Goal: Find specific page/section: Find specific page/section

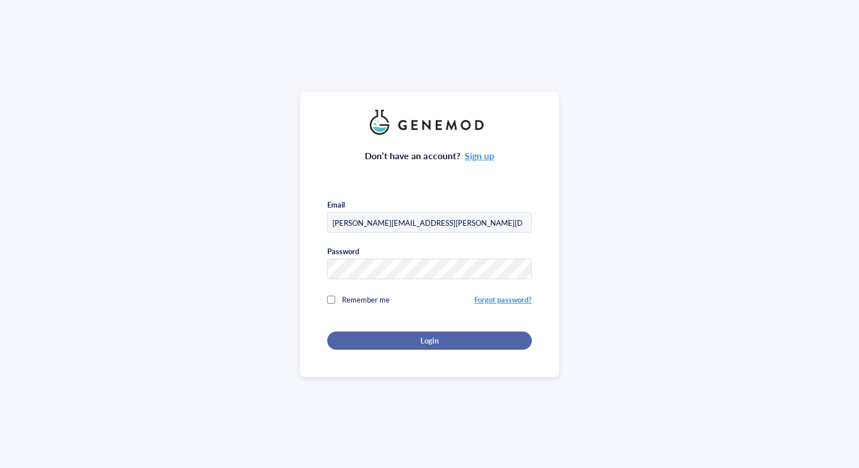
click at [498, 336] on div "Login" at bounding box center [429, 340] width 168 height 10
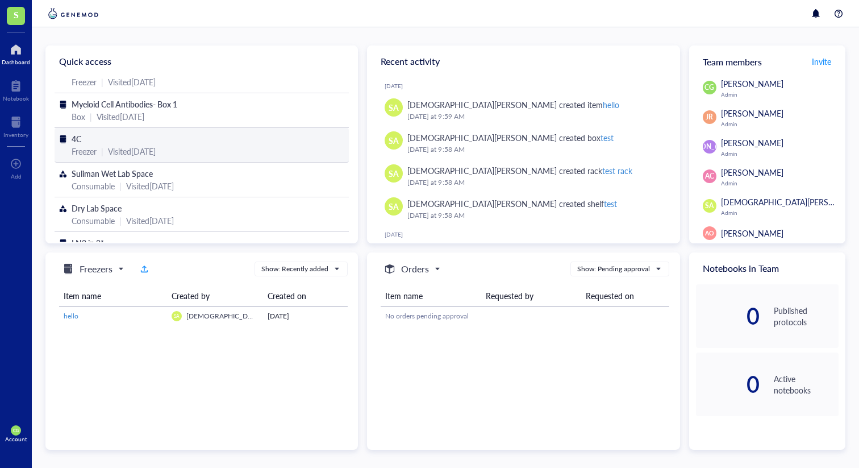
scroll to position [43, 0]
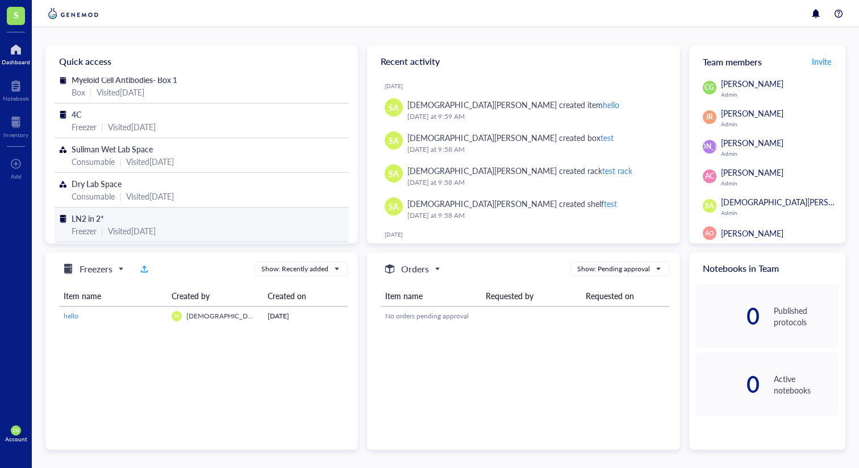
click at [148, 212] on div "LN2 in 2*" at bounding box center [202, 218] width 260 height 12
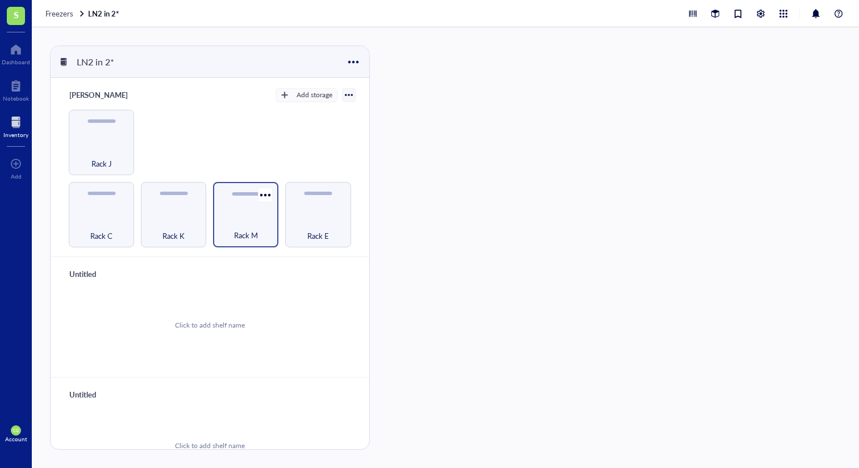
click at [264, 220] on div "Rack M" at bounding box center [246, 228] width 54 height 25
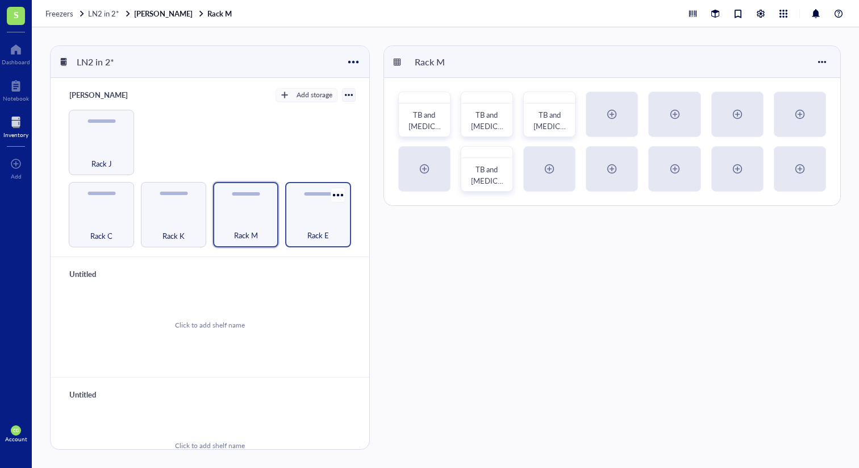
click at [296, 220] on div "Rack E" at bounding box center [318, 228] width 54 height 25
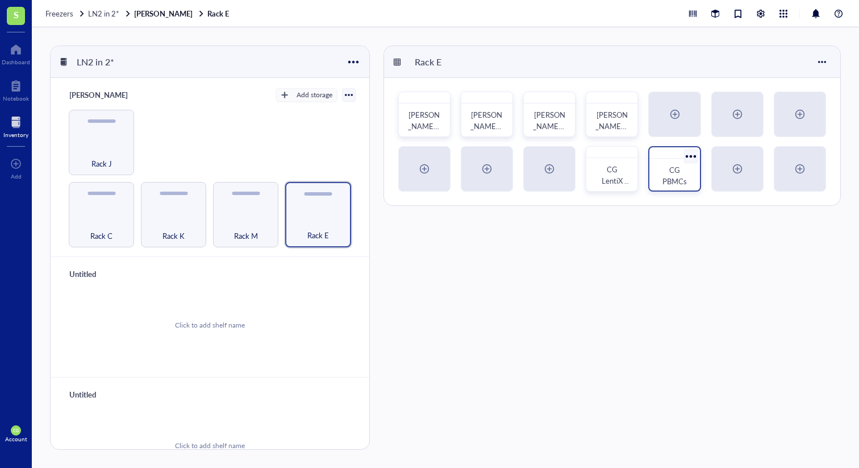
click at [689, 178] on div "CG PBMCs" at bounding box center [675, 175] width 32 height 23
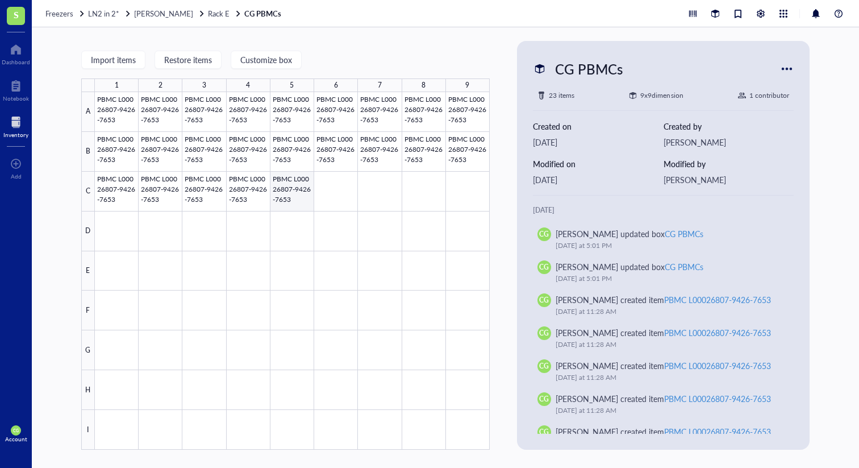
click at [298, 179] on div at bounding box center [292, 270] width 395 height 357
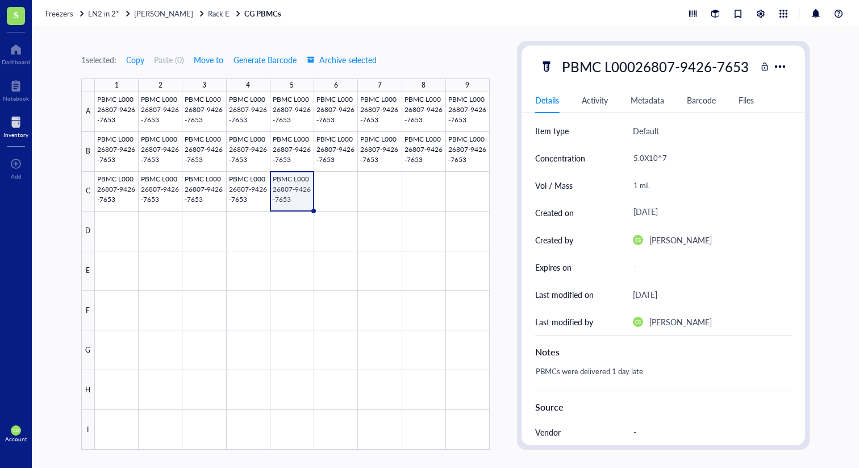
scroll to position [34, 0]
click at [257, 193] on div at bounding box center [292, 270] width 395 height 357
click at [312, 205] on div at bounding box center [292, 270] width 395 height 357
